Goal: Find specific page/section: Find specific page/section

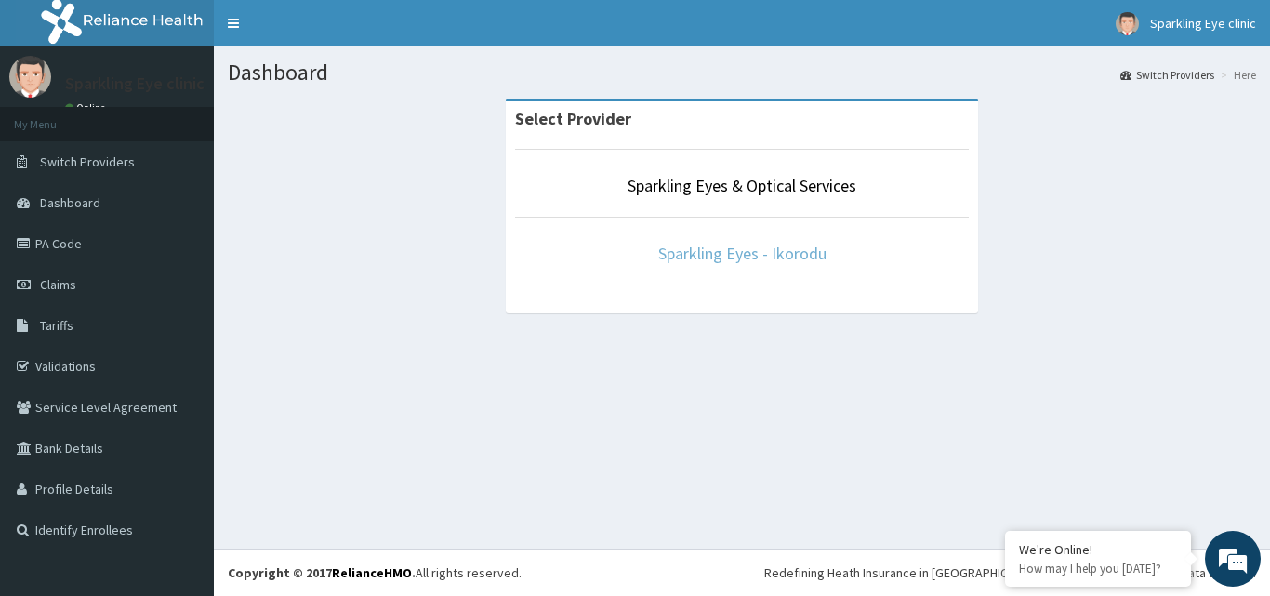
click at [739, 251] on link "Sparkling Eyes - Ikorodu" at bounding box center [742, 253] width 168 height 21
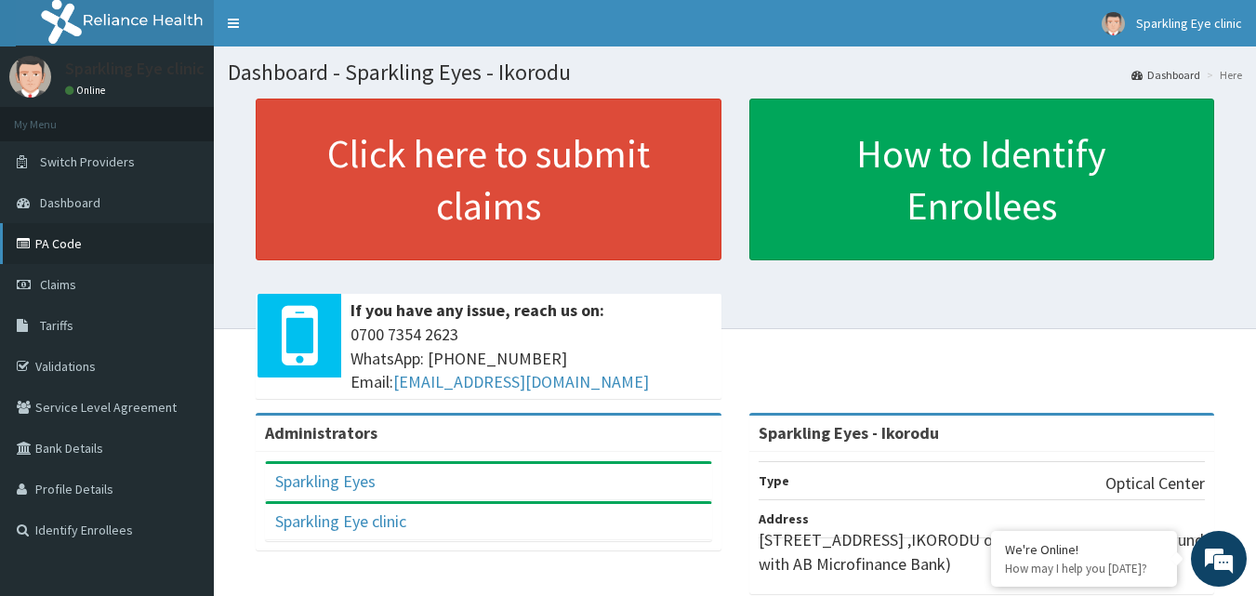
click at [67, 242] on link "PA Code" at bounding box center [107, 243] width 214 height 41
